Goal: Find specific page/section

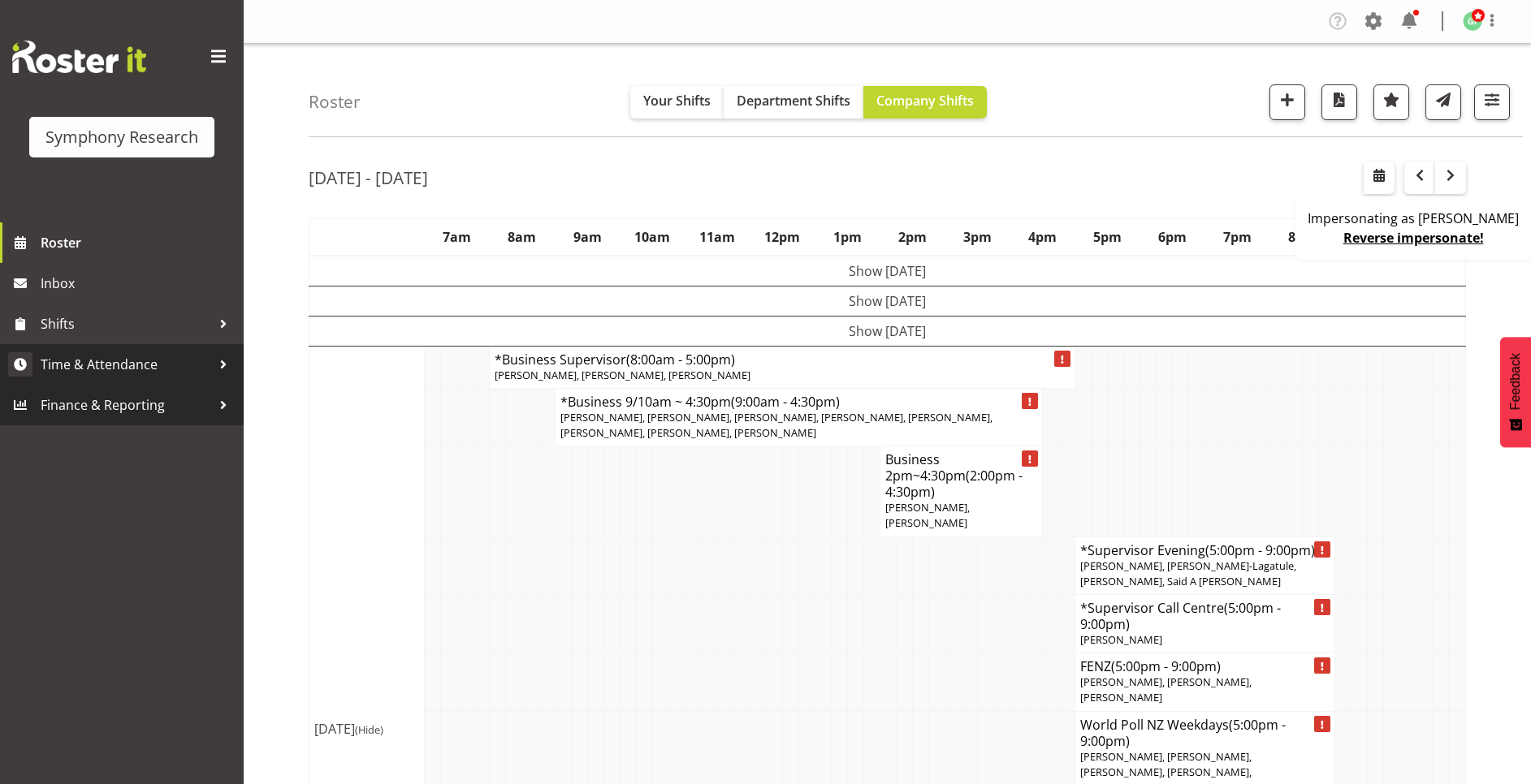
click at [140, 348] on link "Time & Attendance" at bounding box center [121, 365] width 243 height 41
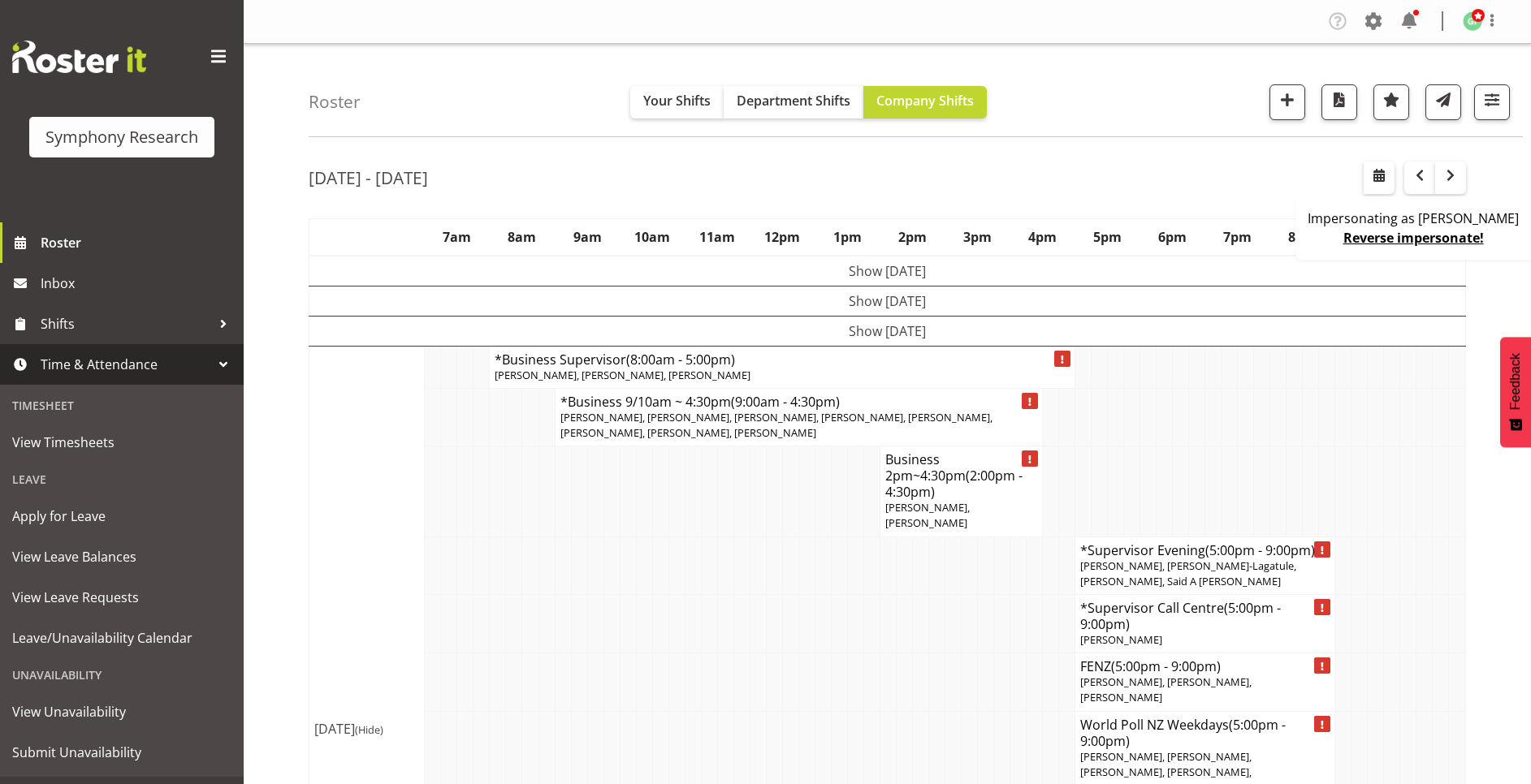
click at [148, 370] on span "Time & Attendance" at bounding box center [125, 365] width 170 height 24
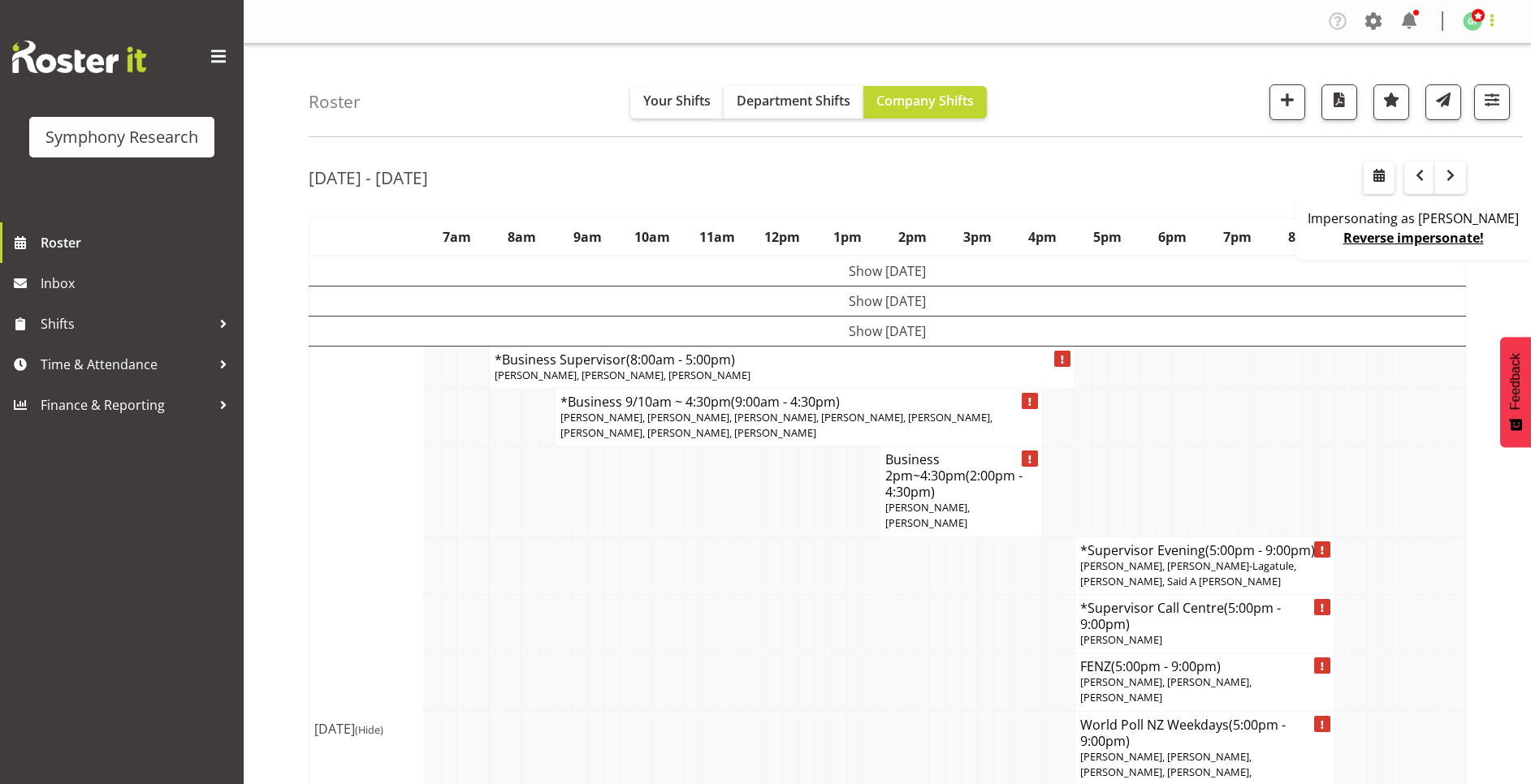
click at [1489, 19] on span at bounding box center [1492, 20] width 20 height 20
click at [1371, 19] on span at bounding box center [1373, 21] width 26 height 26
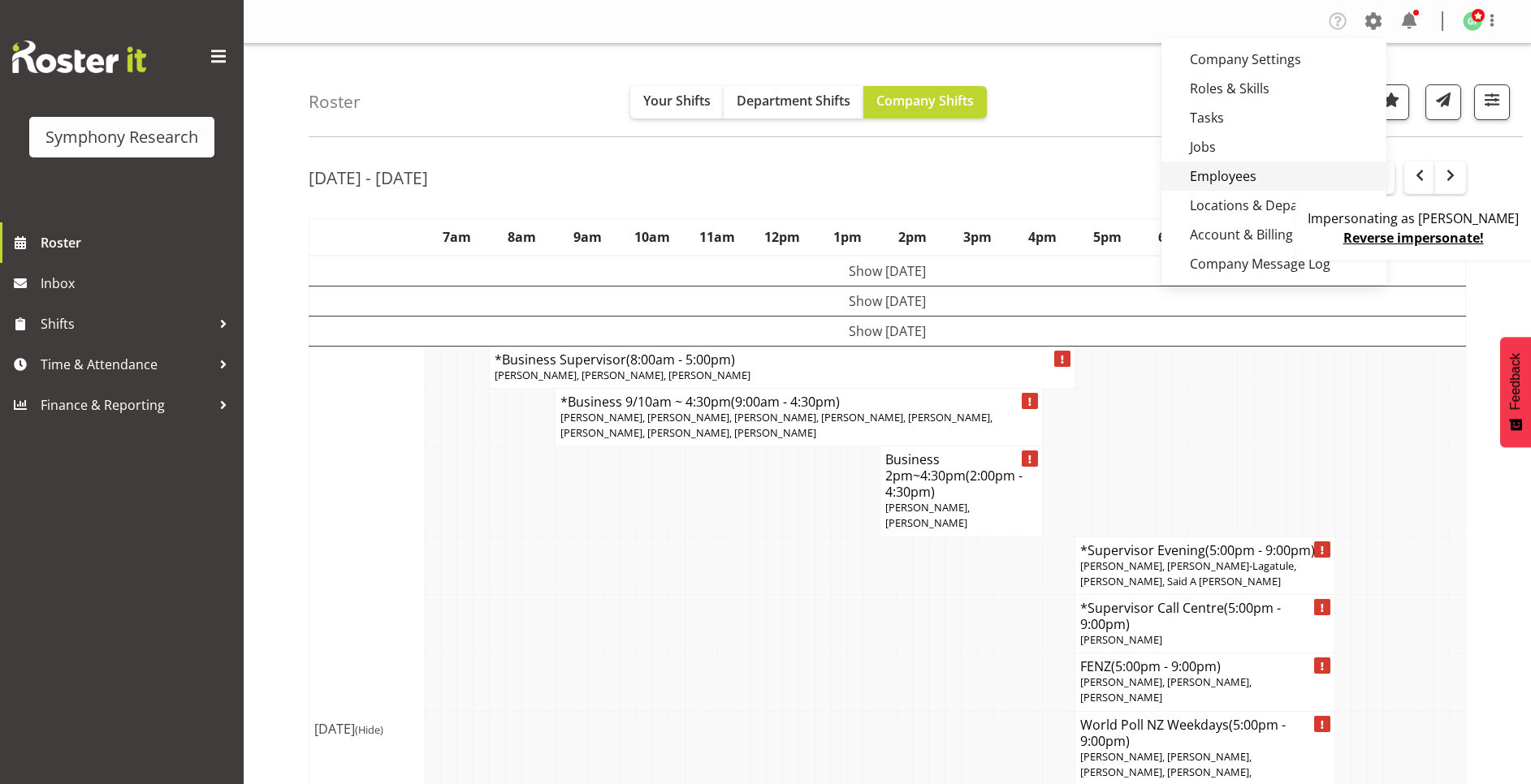
click at [1270, 182] on link "Employees" at bounding box center [1274, 176] width 225 height 29
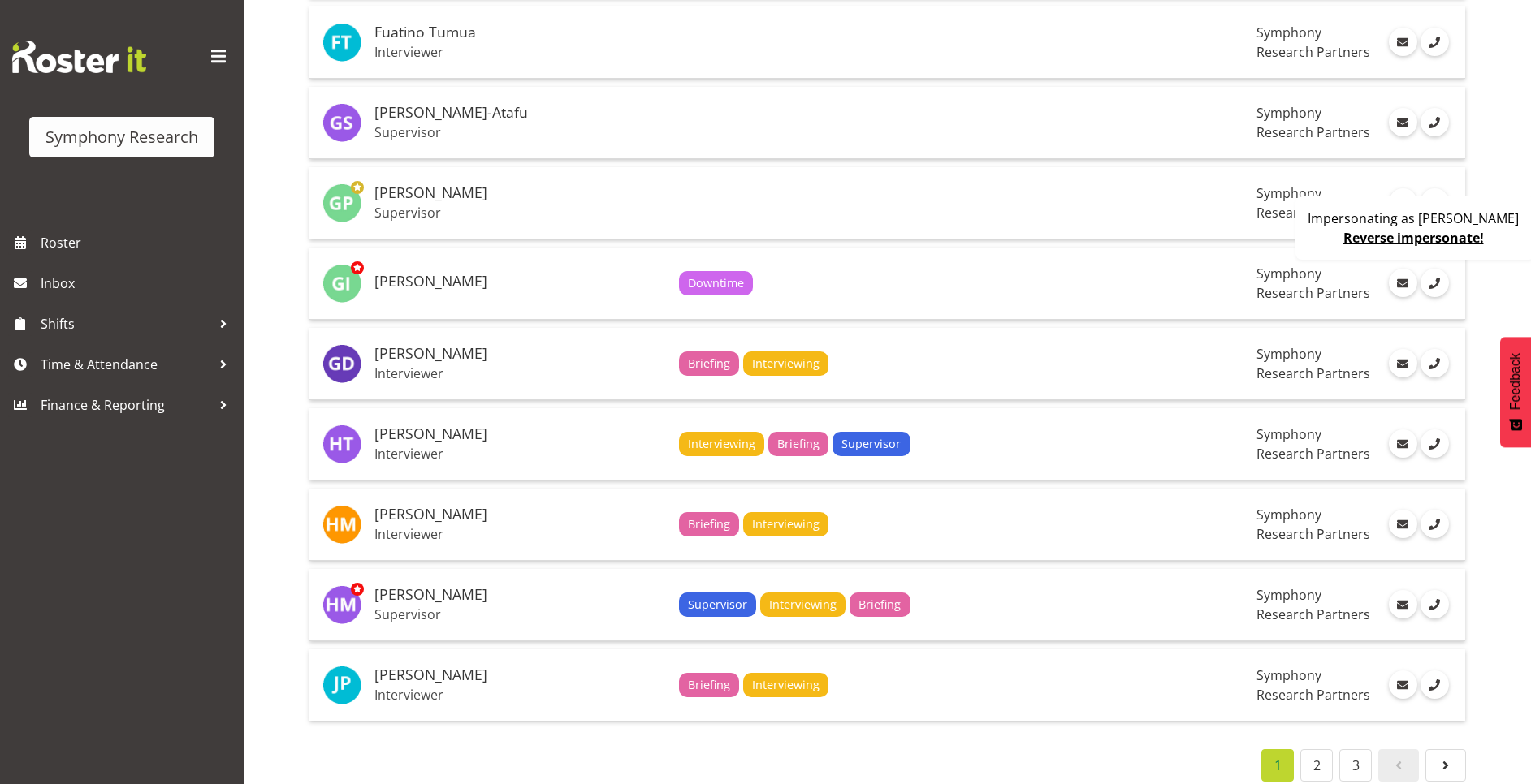
scroll to position [3559, 0]
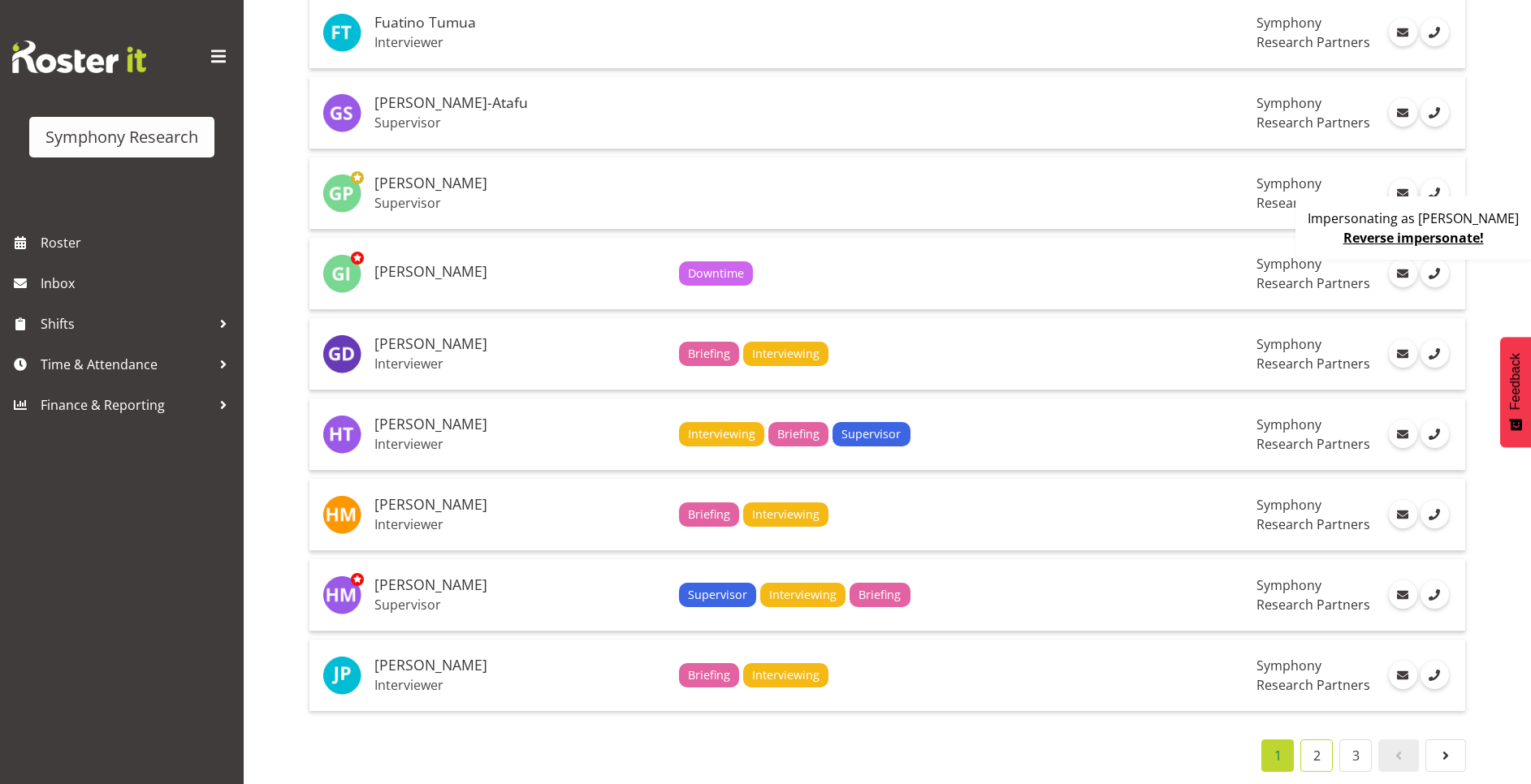
click at [1313, 739] on link "2" at bounding box center [1316, 756] width 33 height 33
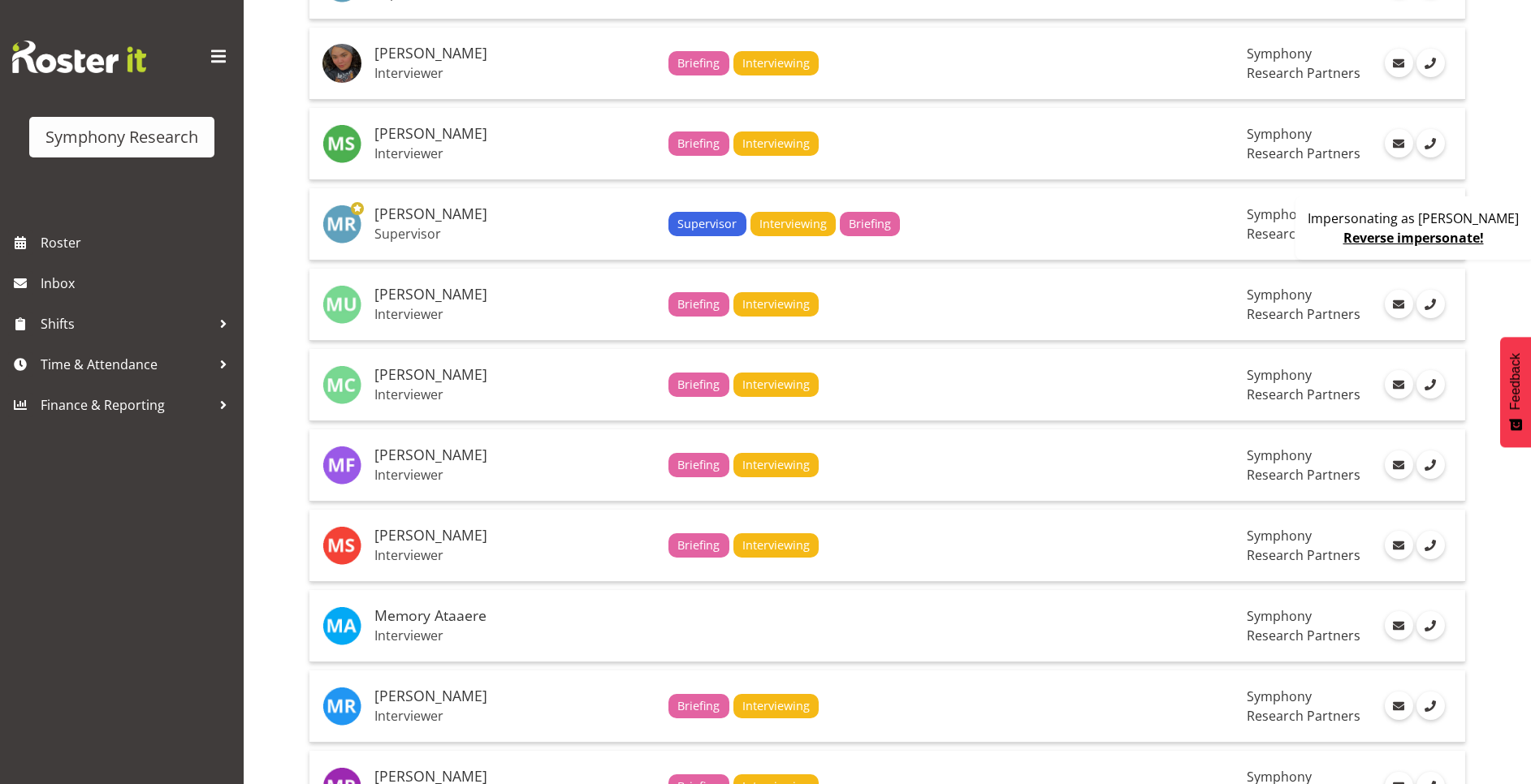
scroll to position [1368, 0]
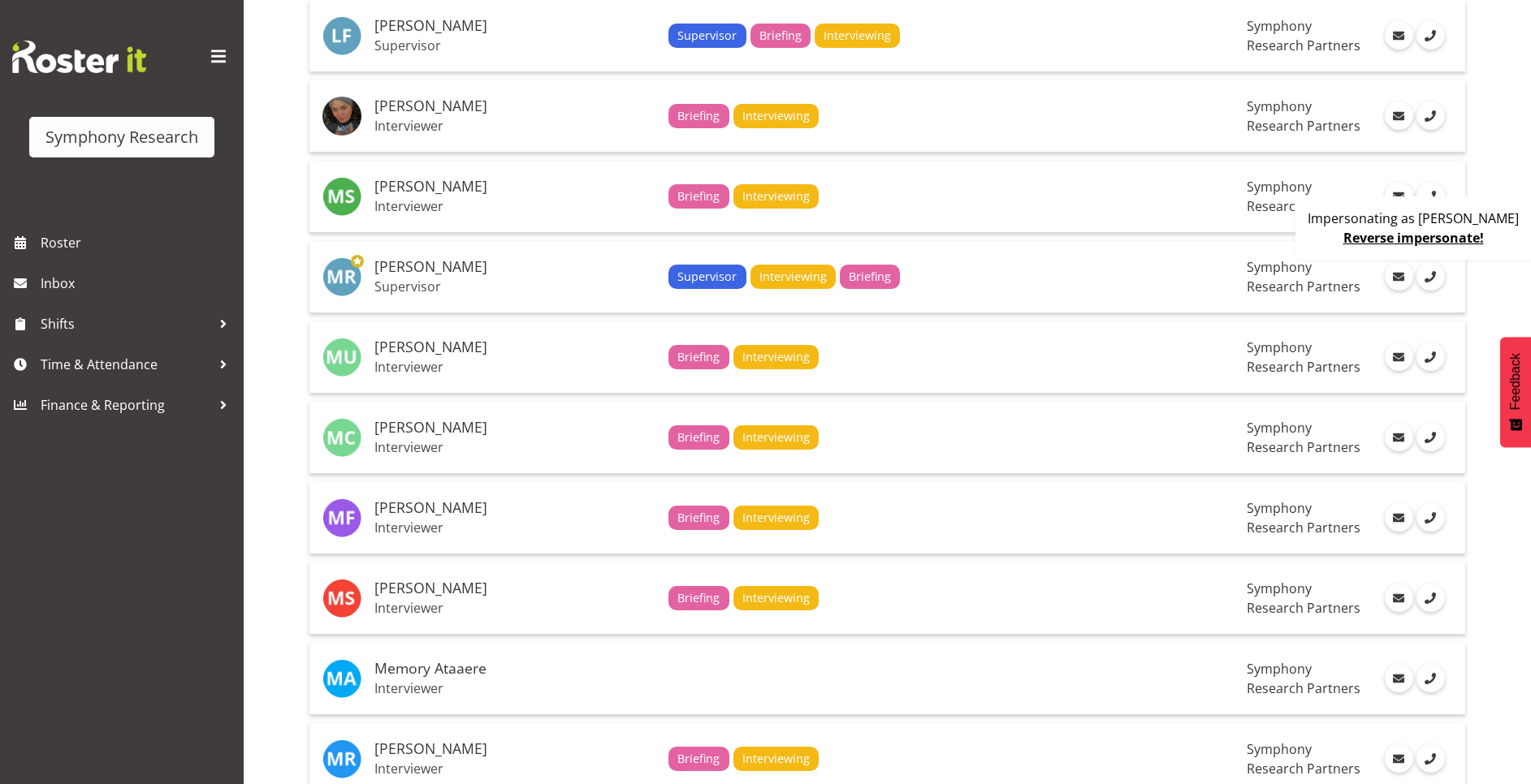
click at [1451, 232] on link "Reverse impersonate!" at bounding box center [1413, 238] width 141 height 18
